Goal: Information Seeking & Learning: Stay updated

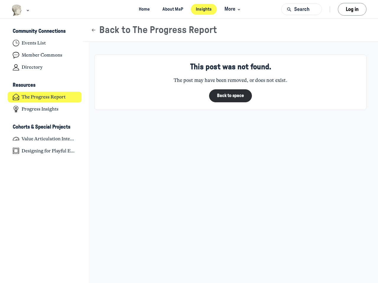
scroll to position [1937, 1160]
